Goal: Use online tool/utility: Use online tool/utility

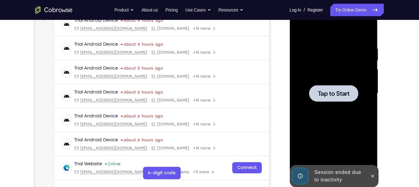
click at [340, 84] on div at bounding box center [333, 94] width 78 height 174
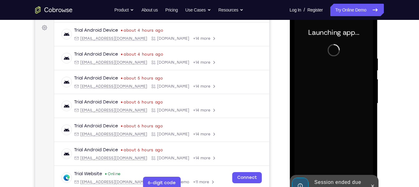
scroll to position [90, 0]
click at [373, 185] on icon at bounding box center [371, 186] width 5 height 5
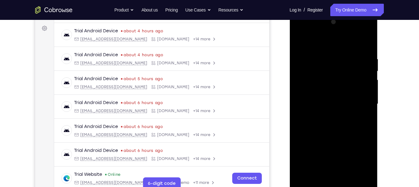
click at [334, 184] on div at bounding box center [333, 104] width 78 height 174
click at [333, 185] on div at bounding box center [333, 104] width 78 height 174
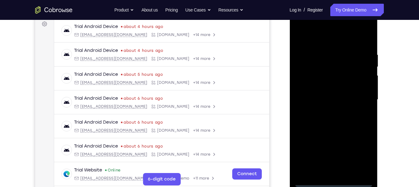
click at [358, 158] on div at bounding box center [333, 100] width 78 height 174
click at [313, 31] on div at bounding box center [333, 100] width 78 height 174
click at [366, 97] on div at bounding box center [333, 100] width 78 height 174
click at [326, 113] on div at bounding box center [333, 100] width 78 height 174
click at [316, 93] on div at bounding box center [333, 100] width 78 height 174
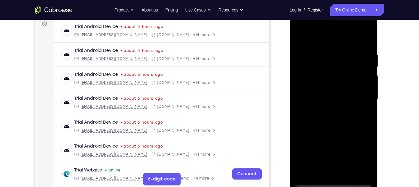
click at [315, 87] on div at bounding box center [333, 100] width 78 height 174
click at [313, 97] on div at bounding box center [333, 100] width 78 height 174
click at [313, 118] on div at bounding box center [333, 100] width 78 height 174
click at [313, 120] on div at bounding box center [333, 100] width 78 height 174
click at [327, 118] on div at bounding box center [333, 100] width 78 height 174
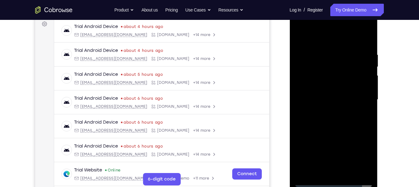
click at [336, 127] on div at bounding box center [333, 100] width 78 height 174
click at [368, 165] on div at bounding box center [333, 100] width 78 height 174
drag, startPoint x: 348, startPoint y: 139, endPoint x: 344, endPoint y: 115, distance: 24.4
click at [344, 115] on div at bounding box center [333, 100] width 78 height 174
click at [344, 120] on div at bounding box center [333, 100] width 78 height 174
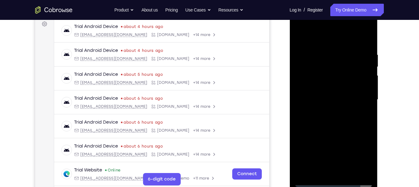
click at [344, 120] on div at bounding box center [333, 100] width 78 height 174
click at [345, 172] on div at bounding box center [333, 100] width 78 height 174
click at [334, 130] on div at bounding box center [333, 100] width 78 height 174
click at [336, 92] on div at bounding box center [333, 100] width 78 height 174
click at [316, 169] on div at bounding box center [333, 100] width 78 height 174
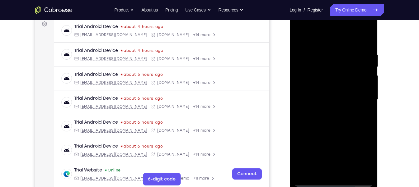
click at [362, 114] on div at bounding box center [333, 100] width 78 height 174
click at [298, 38] on div at bounding box center [333, 100] width 78 height 174
click at [368, 38] on div at bounding box center [333, 100] width 78 height 174
click at [353, 47] on div at bounding box center [333, 100] width 78 height 174
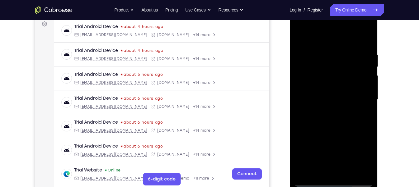
click at [334, 43] on div at bounding box center [333, 100] width 78 height 174
drag, startPoint x: 348, startPoint y: 54, endPoint x: 348, endPoint y: 97, distance: 42.9
click at [348, 97] on div at bounding box center [333, 100] width 78 height 174
click at [366, 52] on div at bounding box center [333, 100] width 78 height 174
click at [303, 175] on div at bounding box center [333, 100] width 78 height 174
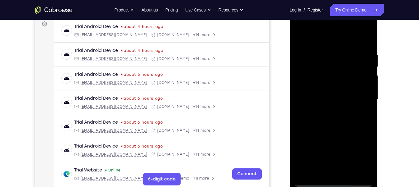
click at [310, 148] on div at bounding box center [333, 100] width 78 height 174
click at [368, 89] on div at bounding box center [333, 100] width 78 height 174
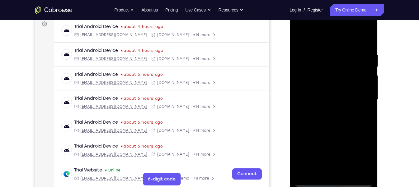
click at [368, 89] on div at bounding box center [333, 100] width 78 height 174
click at [319, 95] on div at bounding box center [333, 100] width 78 height 174
drag, startPoint x: 339, startPoint y: 84, endPoint x: 334, endPoint y: 115, distance: 31.5
click at [334, 115] on div at bounding box center [333, 100] width 78 height 174
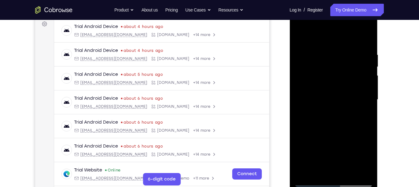
click at [367, 66] on div at bounding box center [333, 100] width 78 height 174
click at [305, 174] on div at bounding box center [333, 100] width 78 height 174
drag, startPoint x: 336, startPoint y: 71, endPoint x: 324, endPoint y: 121, distance: 52.3
click at [324, 121] on div at bounding box center [333, 100] width 78 height 174
click at [327, 55] on div at bounding box center [333, 100] width 78 height 174
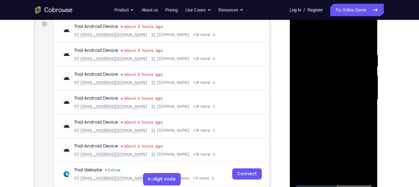
click at [369, 88] on div at bounding box center [333, 100] width 78 height 174
click at [365, 91] on div at bounding box center [333, 100] width 78 height 174
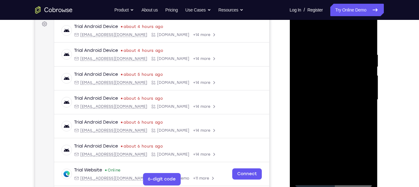
click at [366, 91] on div at bounding box center [333, 100] width 78 height 174
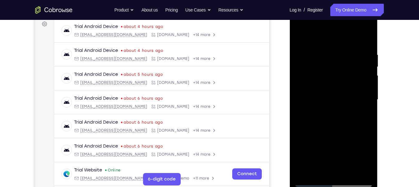
click at [366, 91] on div at bounding box center [333, 100] width 78 height 174
click at [366, 92] on div at bounding box center [333, 100] width 78 height 174
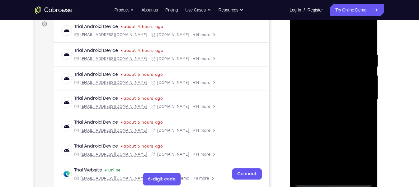
click at [366, 92] on div at bounding box center [333, 100] width 78 height 174
click at [365, 97] on div at bounding box center [333, 100] width 78 height 174
drag, startPoint x: 365, startPoint y: 97, endPoint x: 341, endPoint y: 97, distance: 24.3
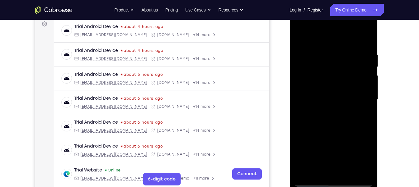
click at [341, 97] on div at bounding box center [333, 100] width 78 height 174
click at [363, 99] on div at bounding box center [333, 100] width 78 height 174
drag, startPoint x: 320, startPoint y: 103, endPoint x: 356, endPoint y: 105, distance: 36.2
click at [356, 105] on div at bounding box center [333, 100] width 78 height 174
drag, startPoint x: 364, startPoint y: 97, endPoint x: 341, endPoint y: 96, distance: 22.4
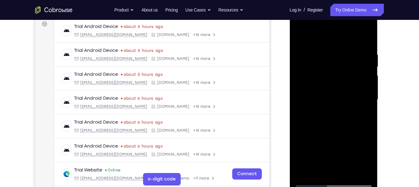
click at [341, 96] on div at bounding box center [333, 100] width 78 height 174
click at [363, 100] on div at bounding box center [333, 100] width 78 height 174
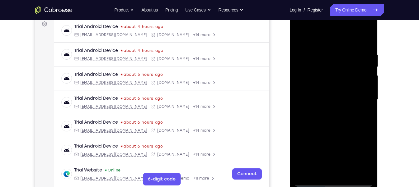
click at [363, 100] on div at bounding box center [333, 100] width 78 height 174
drag, startPoint x: 363, startPoint y: 100, endPoint x: 304, endPoint y: 102, distance: 58.5
click at [304, 102] on div at bounding box center [333, 100] width 78 height 174
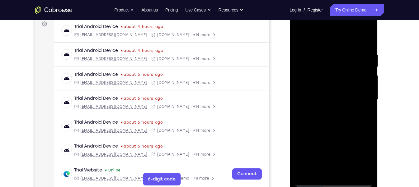
click at [366, 109] on div at bounding box center [333, 100] width 78 height 174
click at [294, 99] on div at bounding box center [333, 100] width 78 height 174
drag, startPoint x: 296, startPoint y: 99, endPoint x: 350, endPoint y: 103, distance: 54.3
click at [350, 103] on div at bounding box center [333, 100] width 78 height 174
click at [359, 52] on div at bounding box center [333, 100] width 78 height 174
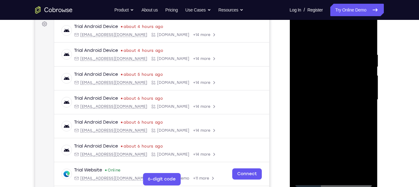
click at [298, 100] on div at bounding box center [333, 100] width 78 height 174
drag, startPoint x: 363, startPoint y: 104, endPoint x: 302, endPoint y: 110, distance: 61.9
click at [302, 110] on div at bounding box center [333, 100] width 78 height 174
drag, startPoint x: 360, startPoint y: 105, endPoint x: 337, endPoint y: 107, distance: 23.1
click at [337, 107] on div at bounding box center [333, 100] width 78 height 174
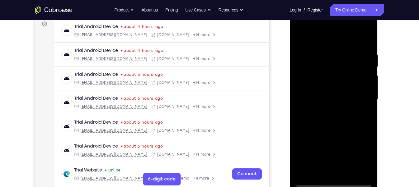
drag, startPoint x: 295, startPoint y: 112, endPoint x: 358, endPoint y: 120, distance: 62.7
click at [358, 120] on div at bounding box center [333, 100] width 78 height 174
click at [297, 114] on div at bounding box center [333, 100] width 78 height 174
click at [324, 172] on div at bounding box center [333, 100] width 78 height 174
click at [354, 114] on div at bounding box center [333, 100] width 78 height 174
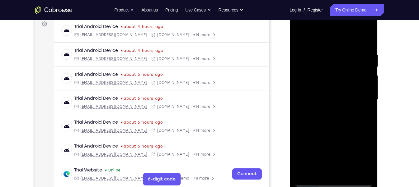
click at [344, 170] on div at bounding box center [333, 100] width 78 height 174
click at [361, 169] on div at bounding box center [333, 100] width 78 height 174
click at [363, 38] on div at bounding box center [333, 100] width 78 height 174
drag, startPoint x: 364, startPoint y: 54, endPoint x: 307, endPoint y: 53, distance: 57.2
click at [307, 53] on div at bounding box center [333, 100] width 78 height 174
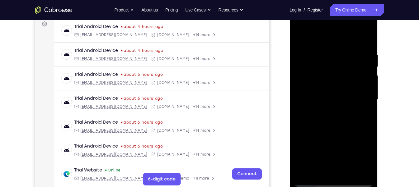
drag, startPoint x: 355, startPoint y: 51, endPoint x: 311, endPoint y: 47, distance: 44.7
click at [311, 47] on div at bounding box center [333, 100] width 78 height 174
drag, startPoint x: 362, startPoint y: 53, endPoint x: 306, endPoint y: 53, distance: 56.3
click at [306, 53] on div at bounding box center [333, 100] width 78 height 174
drag, startPoint x: 342, startPoint y: 53, endPoint x: 288, endPoint y: 53, distance: 53.5
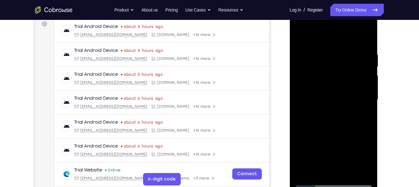
click at [289, 53] on html "Online web based iOS Simulators and Android Emulators. Run iPhone, iPad, Mobile…" at bounding box center [333, 101] width 89 height 187
drag, startPoint x: 348, startPoint y: 55, endPoint x: 296, endPoint y: 52, distance: 52.1
click at [296, 52] on div at bounding box center [333, 100] width 78 height 174
drag, startPoint x: 345, startPoint y: 54, endPoint x: 295, endPoint y: 53, distance: 49.8
click at [295, 53] on div at bounding box center [333, 100] width 78 height 174
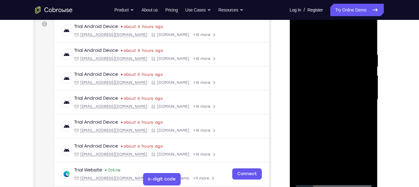
drag, startPoint x: 352, startPoint y: 55, endPoint x: 307, endPoint y: 54, distance: 45.7
click at [307, 54] on div at bounding box center [333, 100] width 78 height 174
drag, startPoint x: 357, startPoint y: 55, endPoint x: 318, endPoint y: 54, distance: 38.6
click at [318, 54] on div at bounding box center [333, 100] width 78 height 174
click at [353, 53] on div at bounding box center [333, 100] width 78 height 174
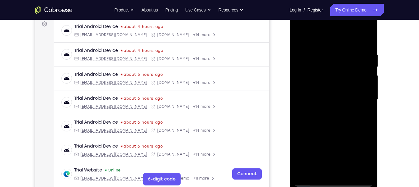
click at [365, 46] on div at bounding box center [333, 100] width 78 height 174
click at [365, 41] on div at bounding box center [333, 100] width 78 height 174
drag, startPoint x: 361, startPoint y: 46, endPoint x: 299, endPoint y: 56, distance: 63.3
click at [299, 56] on div at bounding box center [333, 100] width 78 height 174
click at [348, 171] on div at bounding box center [333, 100] width 78 height 174
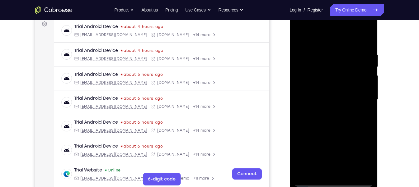
click at [336, 105] on div at bounding box center [333, 100] width 78 height 174
click at [348, 88] on div at bounding box center [333, 100] width 78 height 174
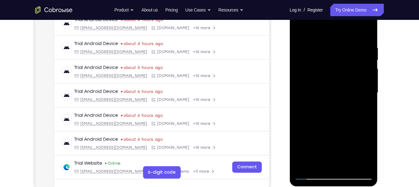
scroll to position [95, 0]
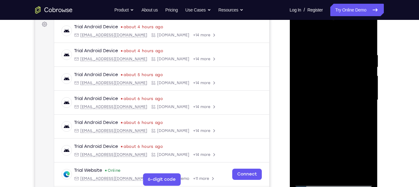
click at [298, 37] on div at bounding box center [333, 100] width 78 height 174
click at [304, 172] on div at bounding box center [333, 100] width 78 height 174
drag, startPoint x: 351, startPoint y: 64, endPoint x: 349, endPoint y: 140, distance: 75.9
click at [349, 140] on div at bounding box center [333, 100] width 78 height 174
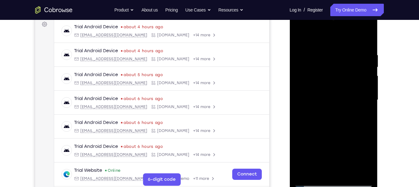
click at [327, 52] on div at bounding box center [333, 100] width 78 height 174
click at [363, 40] on div at bounding box center [333, 100] width 78 height 174
drag, startPoint x: 341, startPoint y: 136, endPoint x: 344, endPoint y: 106, distance: 30.4
click at [344, 106] on div at bounding box center [333, 100] width 78 height 174
click at [370, 66] on div at bounding box center [333, 100] width 78 height 174
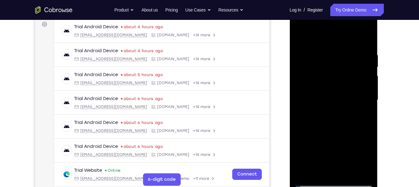
click at [370, 66] on div at bounding box center [333, 100] width 78 height 174
click at [345, 93] on div at bounding box center [333, 100] width 78 height 174
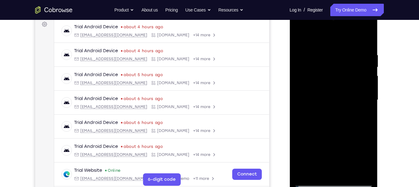
click at [368, 83] on div at bounding box center [333, 100] width 78 height 174
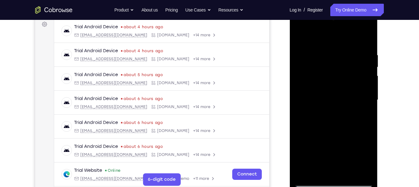
click at [368, 83] on div at bounding box center [333, 100] width 78 height 174
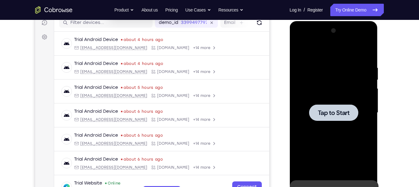
scroll to position [81, 0]
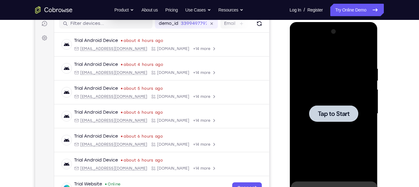
click at [340, 111] on span "Tap to Start" at bounding box center [333, 114] width 32 height 6
click at [326, 105] on div at bounding box center [333, 114] width 78 height 174
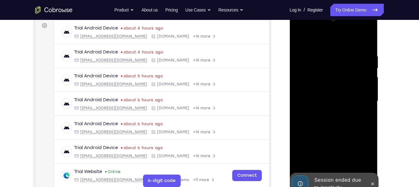
scroll to position [94, 0]
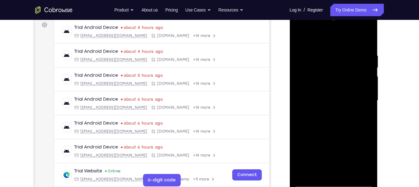
click at [335, 182] on div at bounding box center [333, 101] width 78 height 174
click at [360, 159] on div at bounding box center [333, 101] width 78 height 174
click at [305, 37] on div at bounding box center [333, 101] width 78 height 174
click at [357, 95] on div at bounding box center [333, 101] width 78 height 174
click at [327, 111] on div at bounding box center [333, 101] width 78 height 174
